Goal: Find specific page/section: Find specific page/section

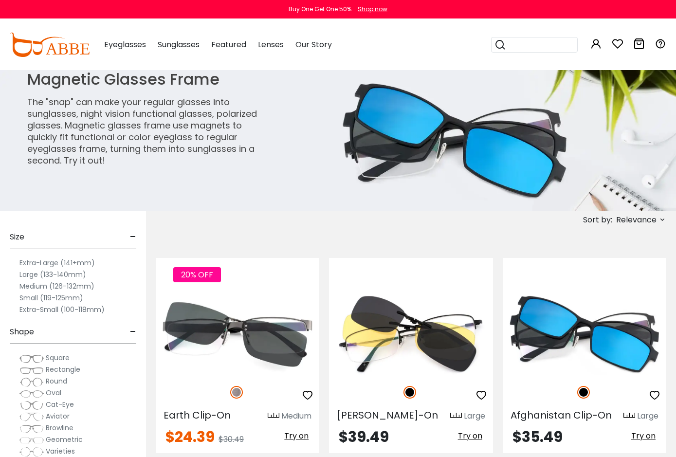
scroll to position [49, 0]
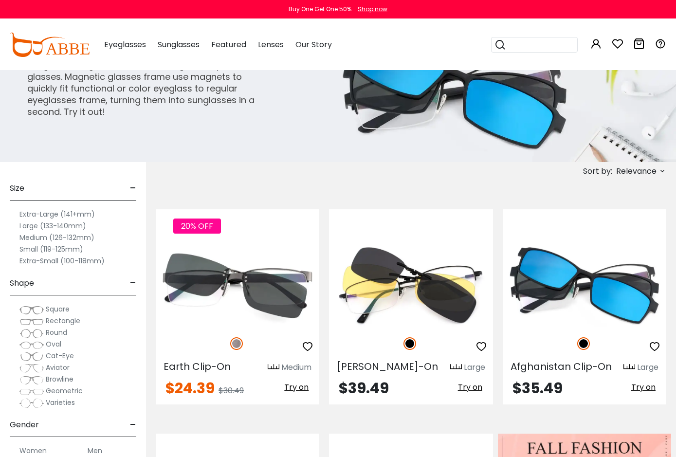
click at [59, 311] on span "Square" at bounding box center [58, 309] width 24 height 10
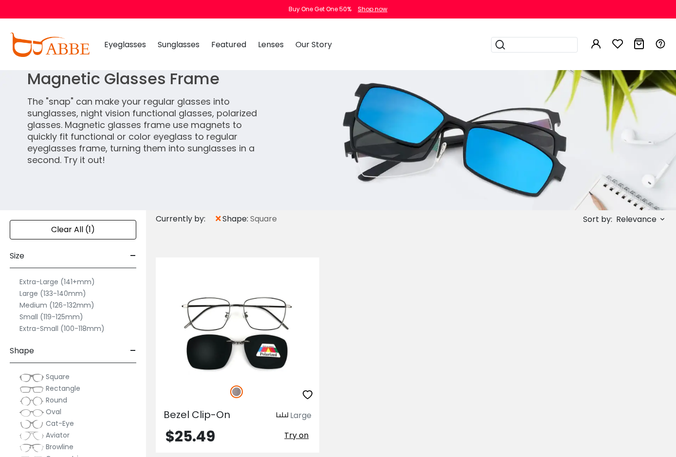
click at [136, 349] on div "Clear All (1) Size - Extra-Large (141+mm) Large (133-140mm) Medium (126-132mm) …" at bounding box center [73, 446] width 146 height 472
click at [133, 352] on span "-" at bounding box center [133, 350] width 6 height 23
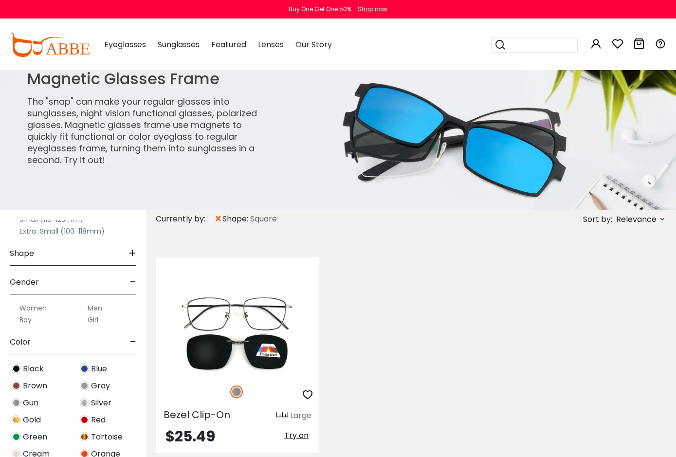
click at [132, 300] on div "Women Men Boy Girl" at bounding box center [73, 309] width 127 height 31
